Goal: Download file/media

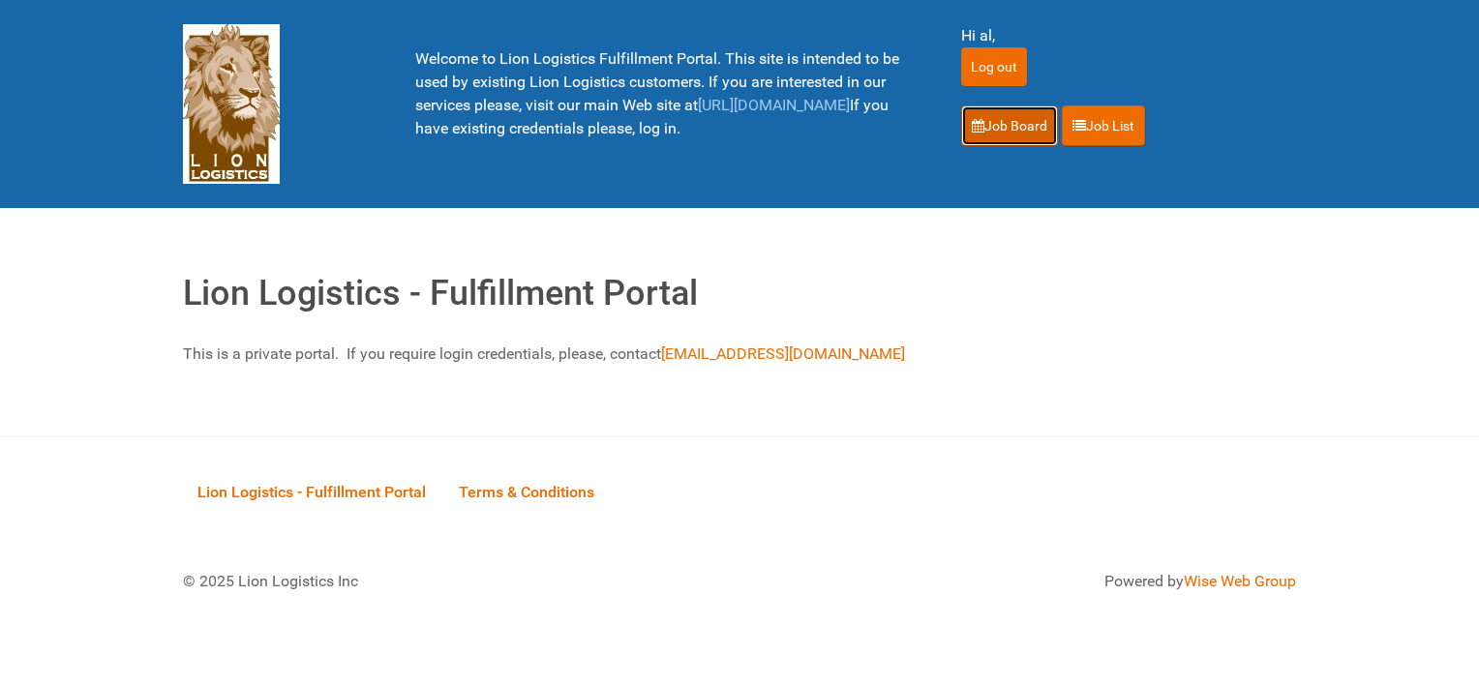
click at [1006, 123] on link "Job Board" at bounding box center [1009, 125] width 97 height 41
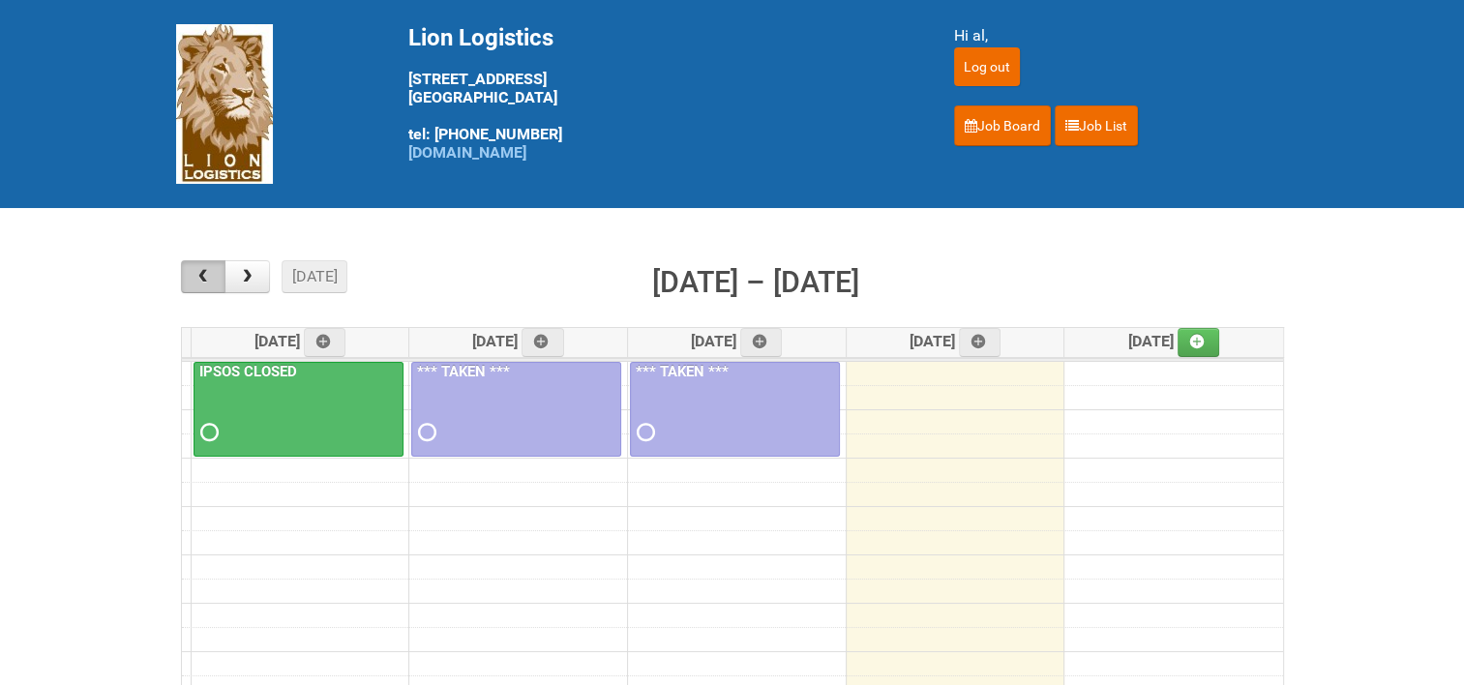
click at [210, 284] on span "button" at bounding box center [203, 276] width 18 height 15
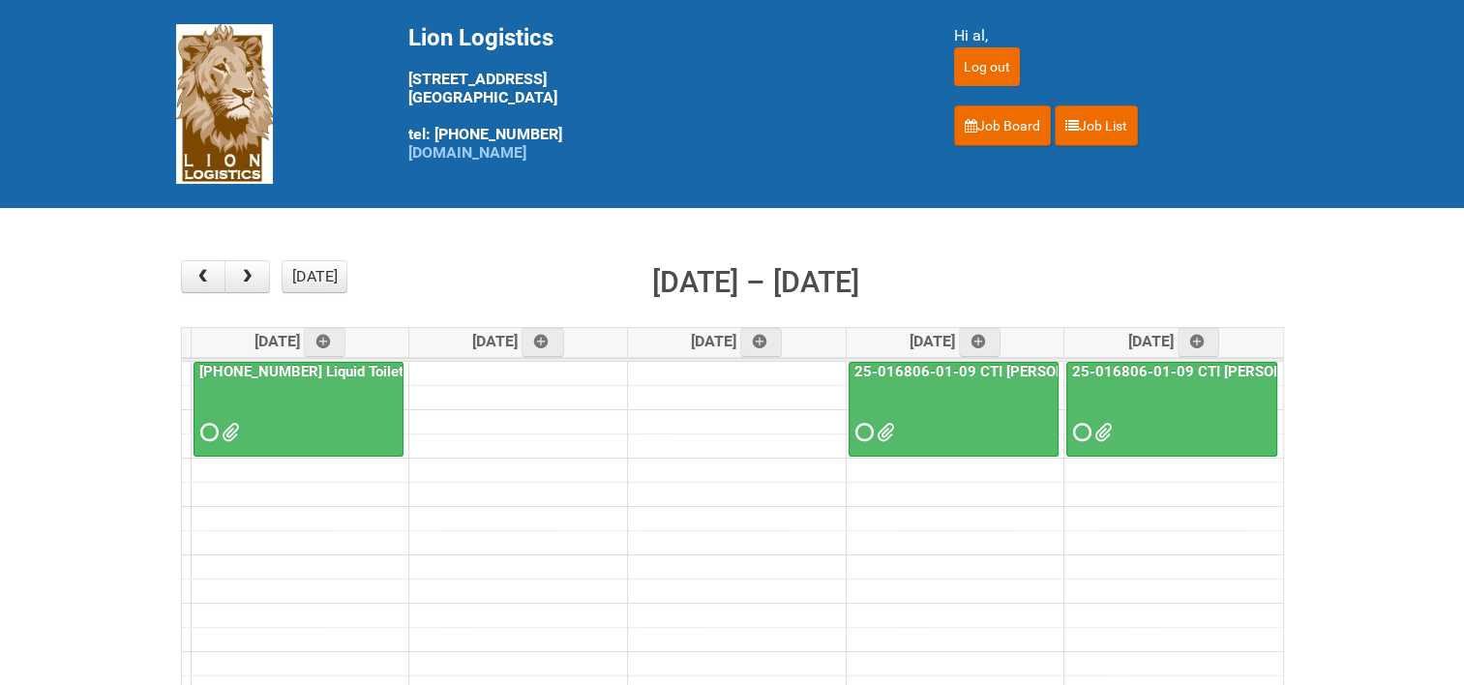
click at [966, 366] on link "25-016806-01-09 CTI [PERSON_NAME] Bar Superior HUT" at bounding box center [1044, 371] width 387 height 17
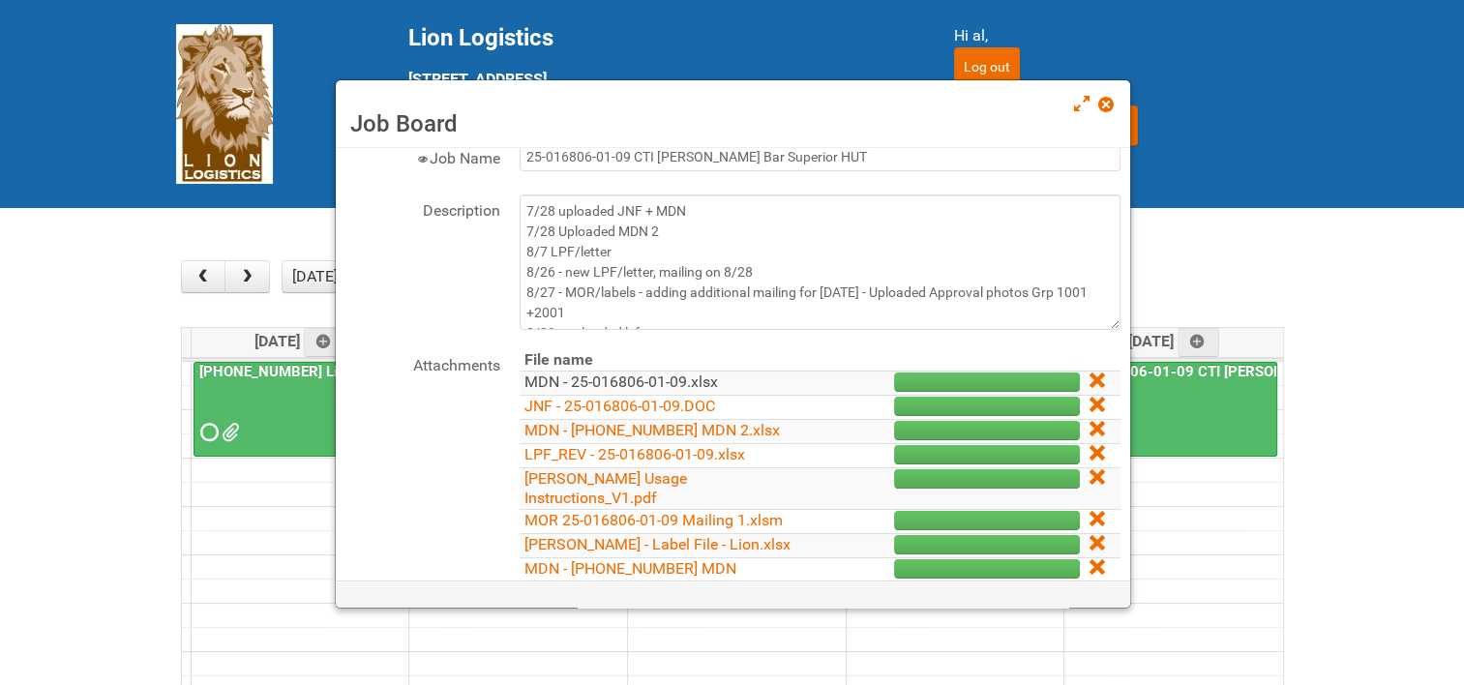
scroll to position [97, 0]
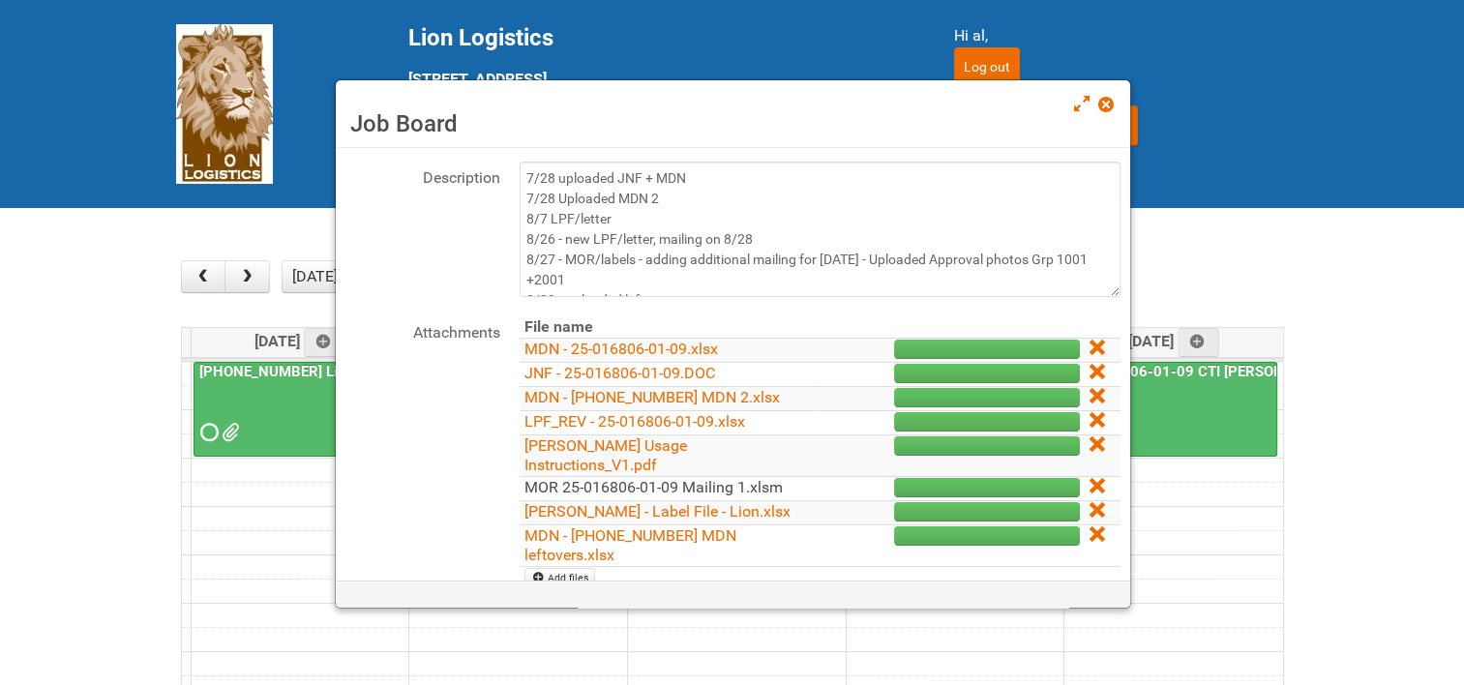
click at [680, 478] on link "MOR 25-016806-01-09 Mailing 1.xlsm" at bounding box center [654, 487] width 258 height 18
click at [1118, 100] on div "Job Board" at bounding box center [733, 114] width 795 height 68
drag, startPoint x: 1106, startPoint y: 111, endPoint x: 1106, endPoint y: 136, distance: 25.2
click at [1106, 111] on span at bounding box center [1105, 105] width 14 height 14
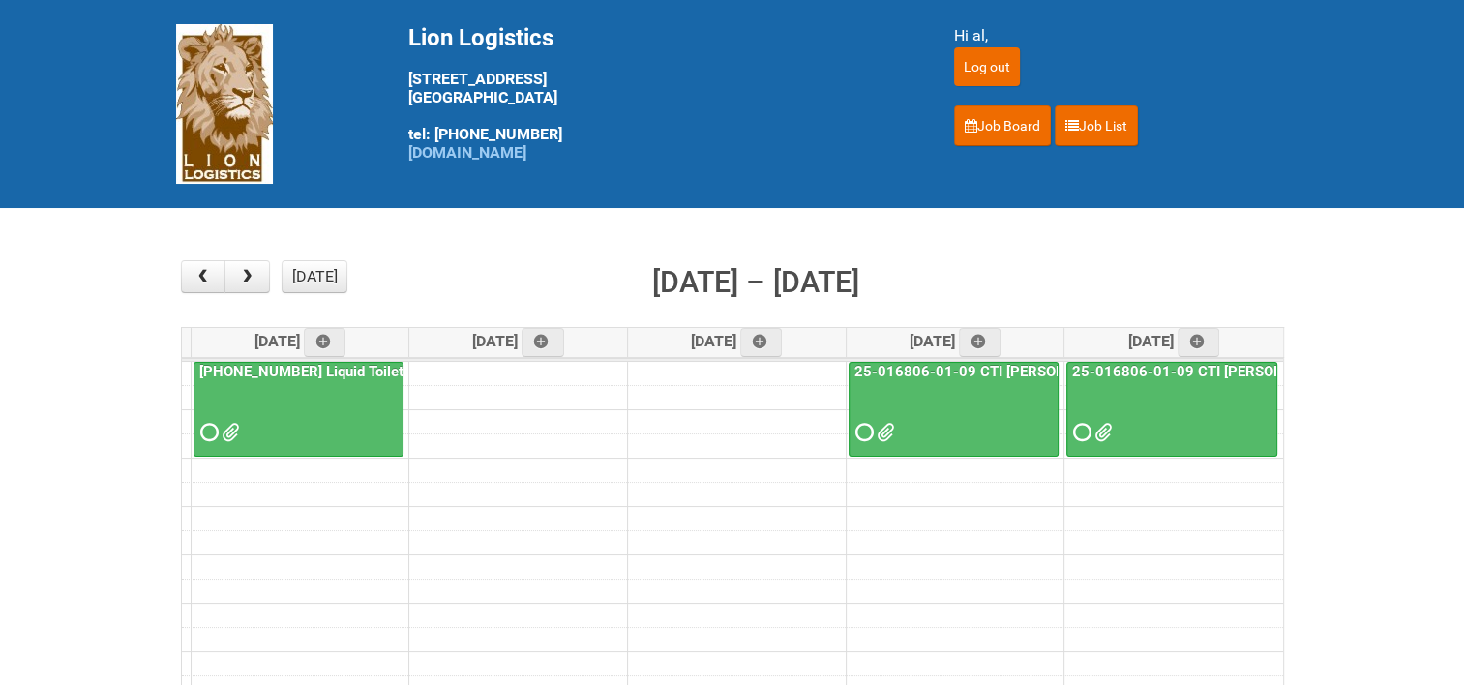
click at [1164, 363] on link "25-016806-01-09 CTI [PERSON_NAME] Bar Superior HUT - Mailing 2" at bounding box center [1299, 371] width 462 height 17
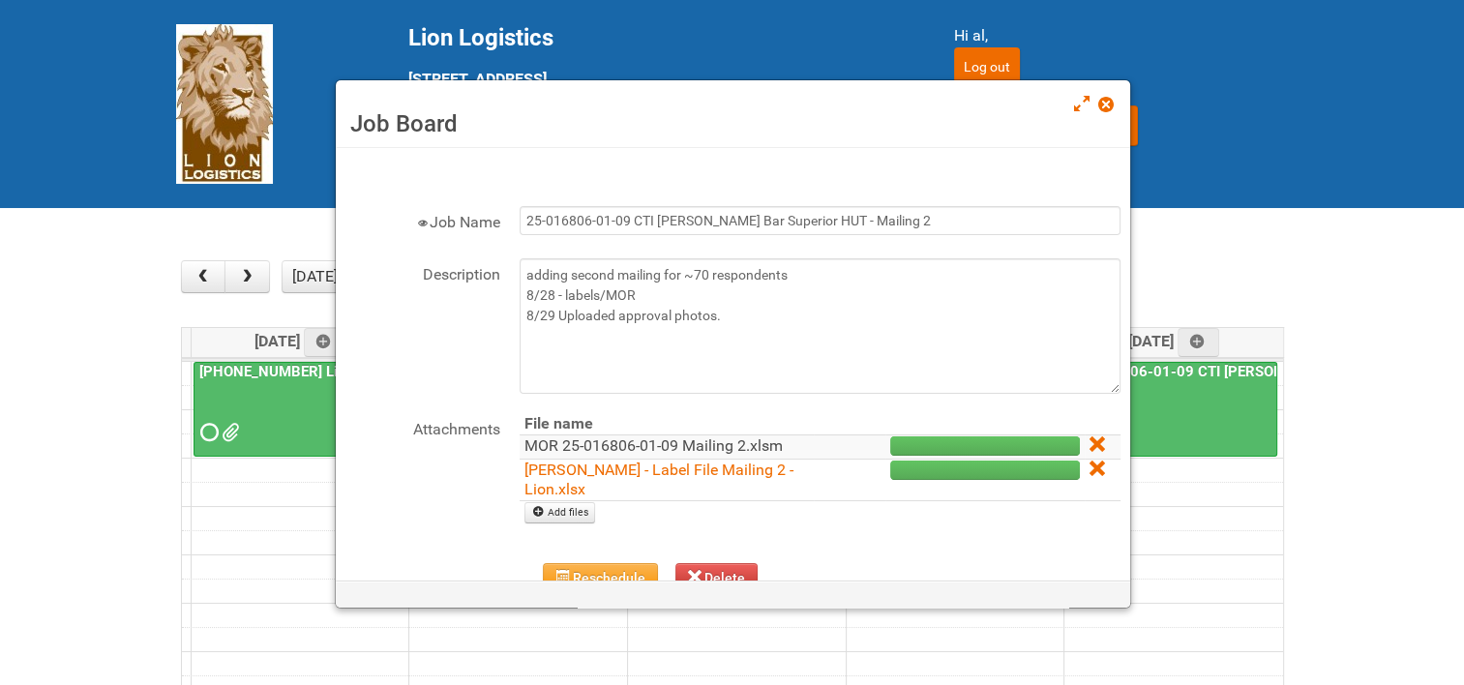
click at [588, 438] on link "MOR 25-016806-01-09 Mailing 2.xlsm" at bounding box center [654, 445] width 258 height 18
click at [1108, 105] on span at bounding box center [1105, 105] width 14 height 14
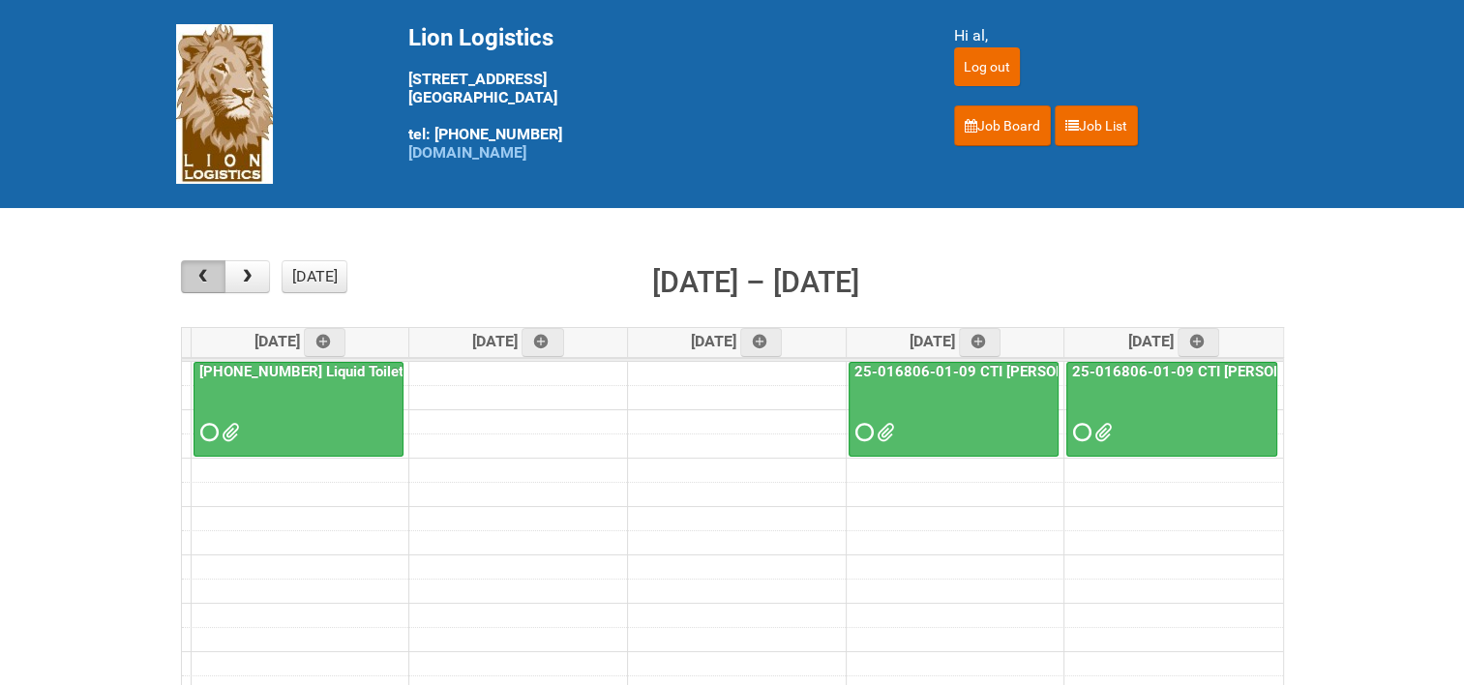
click at [209, 279] on span "button" at bounding box center [203, 276] width 18 height 15
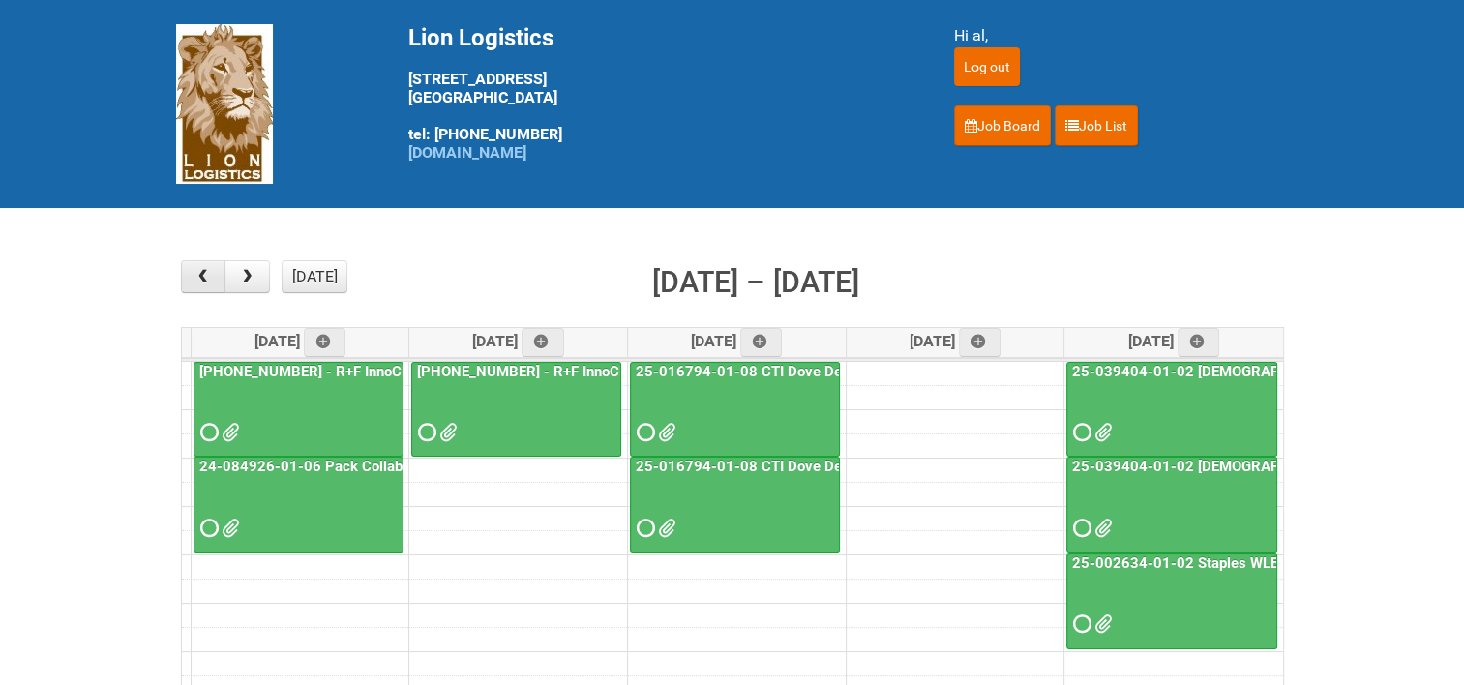
click at [211, 272] on span "button" at bounding box center [203, 276] width 18 height 15
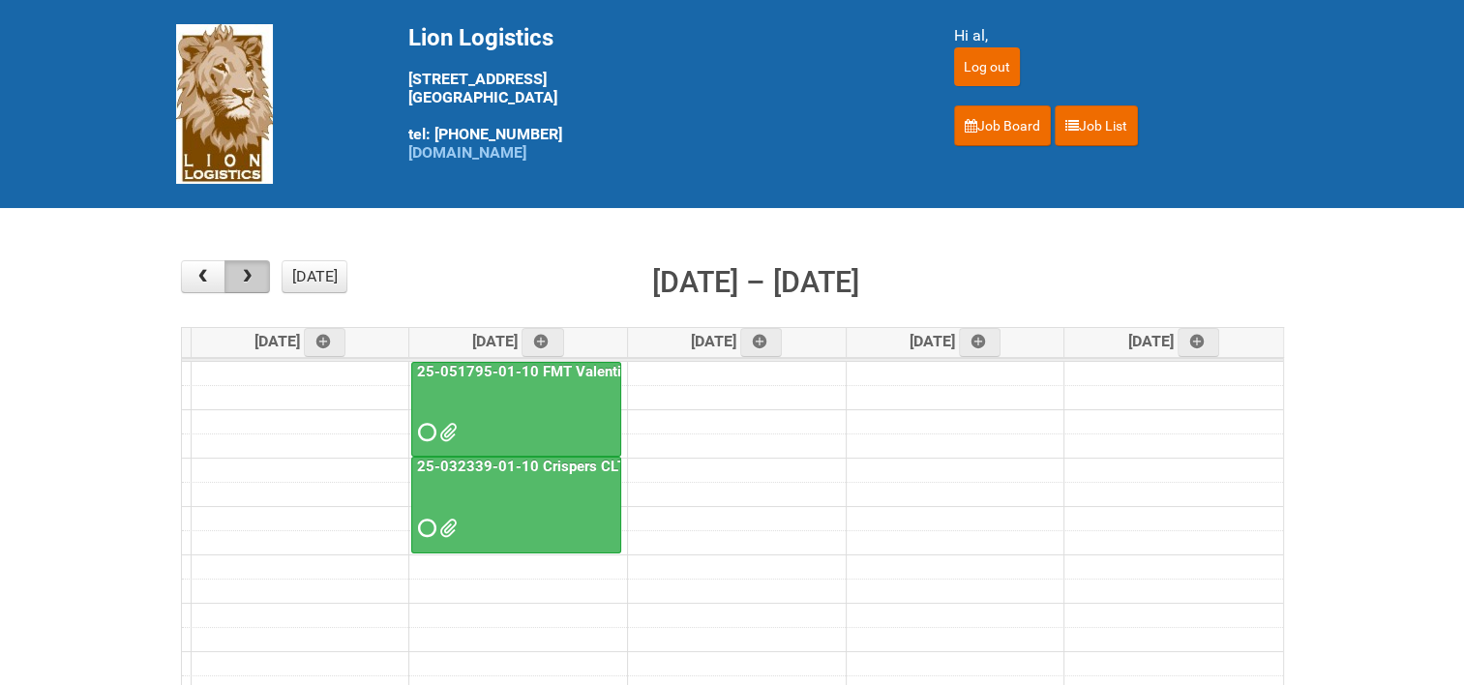
click at [256, 273] on button "button" at bounding box center [247, 276] width 45 height 33
